Goal: Find specific page/section: Find specific page/section

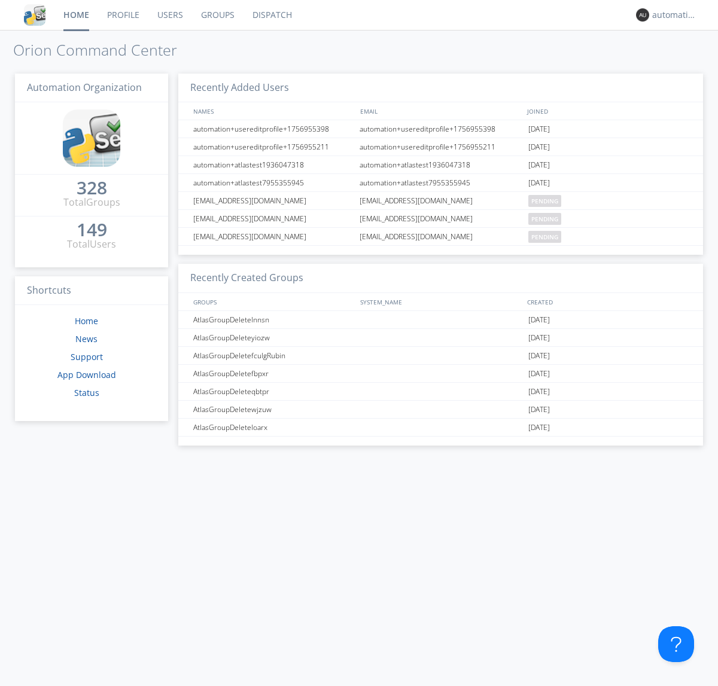
click at [271, 15] on link "Dispatch" at bounding box center [272, 15] width 57 height 30
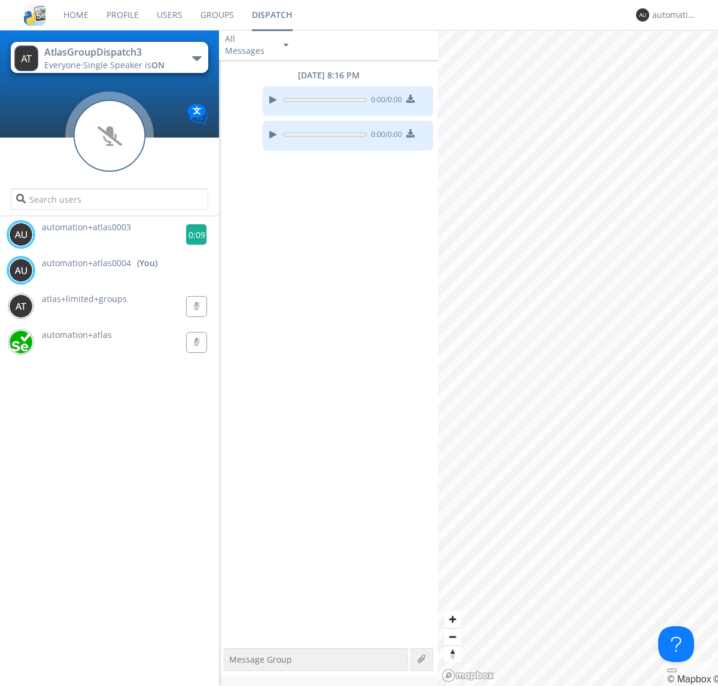
click at [192, 235] on g at bounding box center [196, 234] width 21 height 21
click at [671, 15] on div "automation+atlas0004" at bounding box center [674, 15] width 45 height 12
